Goal: Information Seeking & Learning: Find specific fact

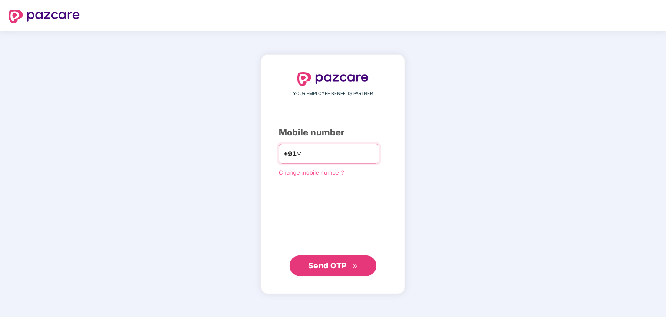
type input "**********"
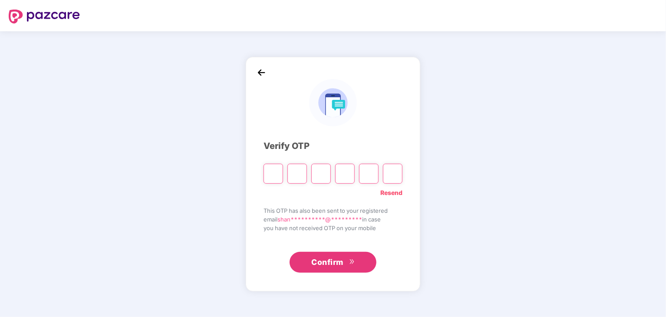
type input "*"
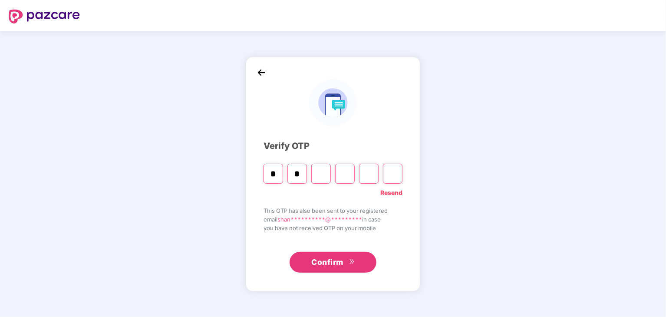
type input "*"
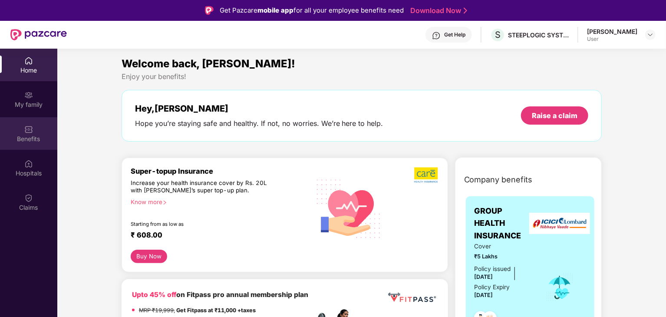
click at [38, 142] on div "Benefits" at bounding box center [28, 139] width 57 height 9
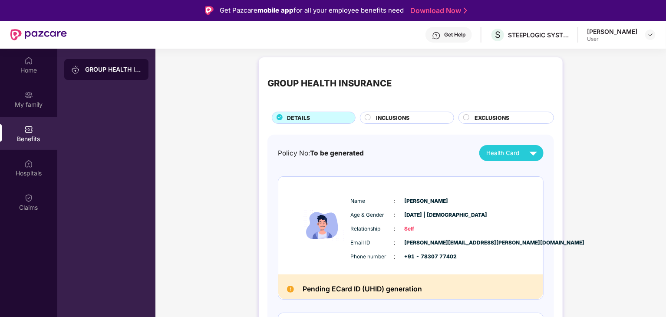
click at [482, 115] on span "EXCLUSIONS" at bounding box center [492, 118] width 35 height 8
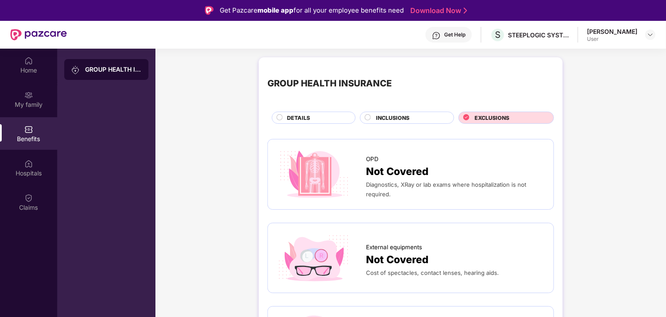
click at [439, 118] on div "INCLUSIONS" at bounding box center [411, 119] width 78 height 10
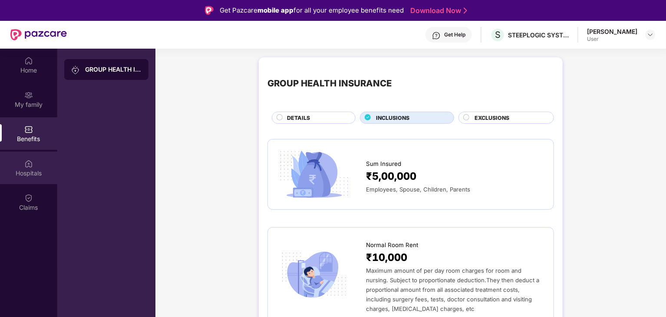
click at [46, 157] on div "Hospitals" at bounding box center [28, 168] width 57 height 33
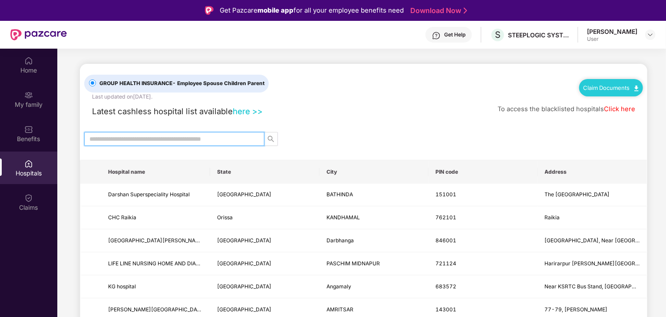
click at [228, 139] on input "text" at bounding box center [171, 139] width 163 height 10
type input "******"
click at [465, 37] on div "Get Help" at bounding box center [454, 34] width 21 height 7
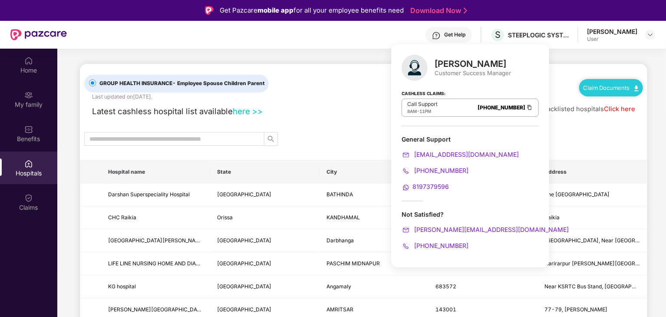
click at [347, 66] on div "GROUP HEALTH INSURANCE - Employee Spouse Children Parent Last updated on 8 May …" at bounding box center [363, 82] width 559 height 37
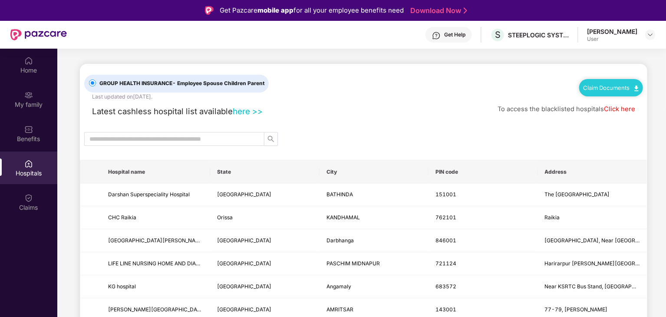
click at [461, 36] on div "Get Help" at bounding box center [454, 34] width 21 height 7
click at [349, 103] on div "Latest cashless hospital list available here >> To access the blacklisted hospi…" at bounding box center [363, 109] width 559 height 17
click at [490, 105] on div "Latest cashless hospital list available here >> To access the blacklisted hospi…" at bounding box center [363, 109] width 559 height 17
click at [34, 157] on div "Hospitals" at bounding box center [28, 168] width 57 height 33
click at [133, 138] on input "text" at bounding box center [171, 139] width 163 height 10
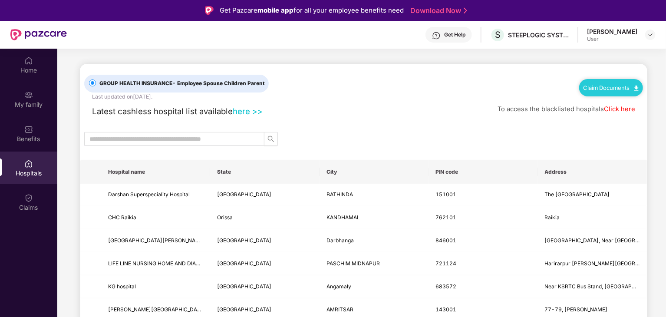
click at [252, 110] on link "here >>" at bounding box center [248, 111] width 30 height 10
